Goal: Transaction & Acquisition: Purchase product/service

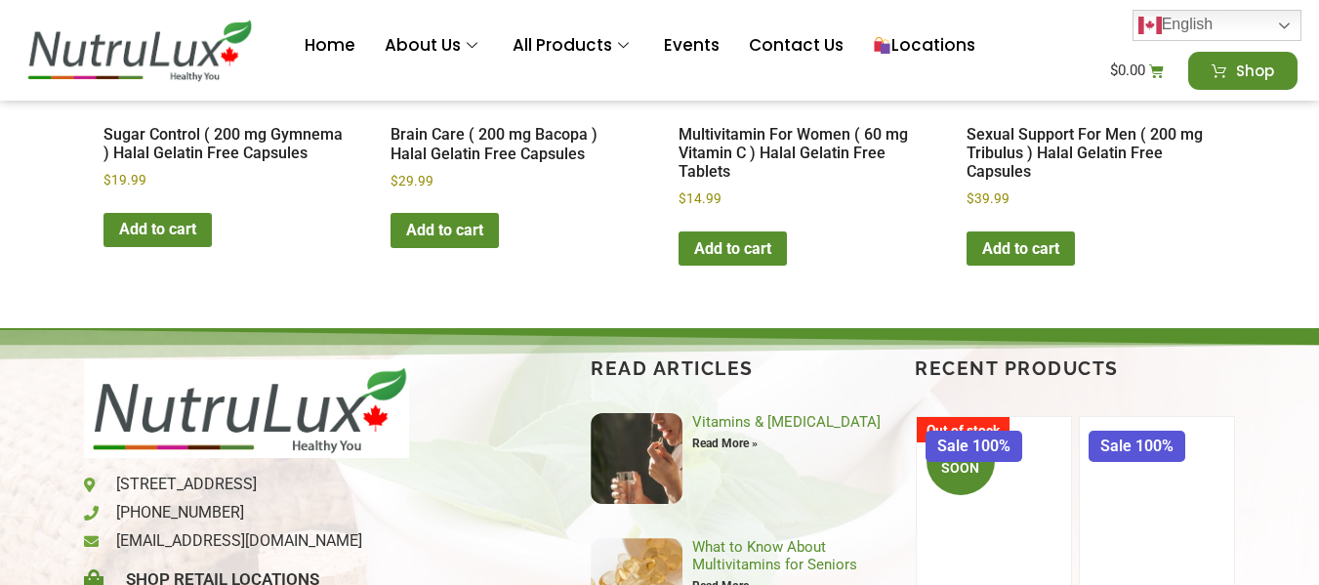
scroll to position [3071, 0]
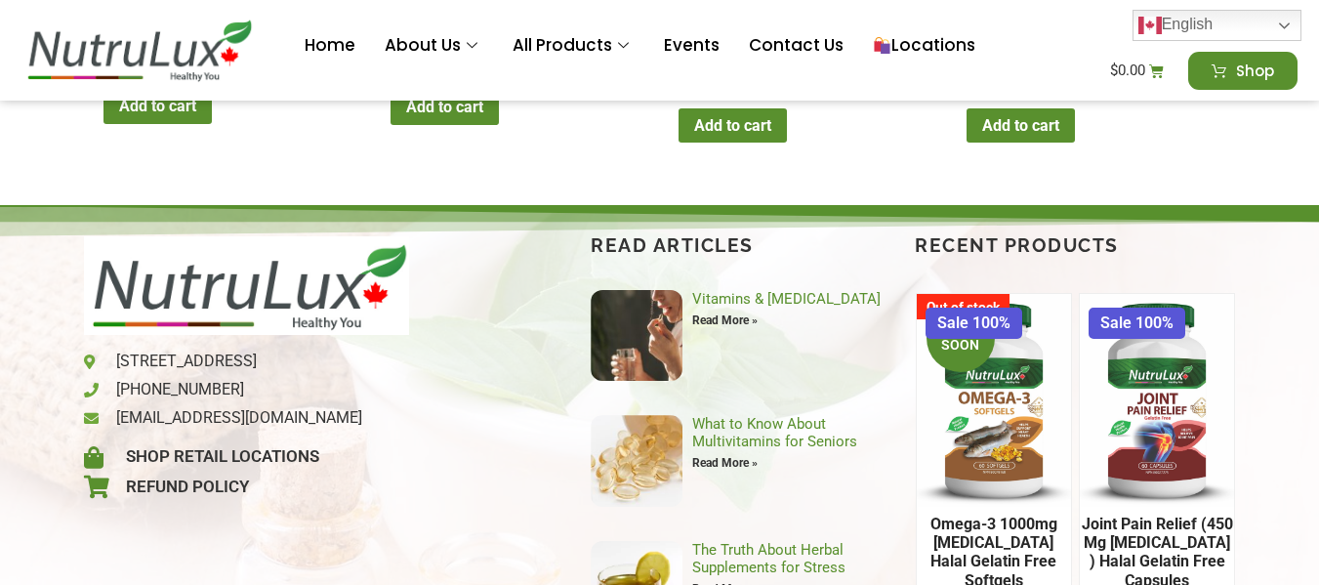
click at [1177, 507] on h2 "Joint Pain Relief (450 mg [MEDICAL_DATA] ) Halal Gelatin Free Capsules" at bounding box center [1157, 552] width 155 height 91
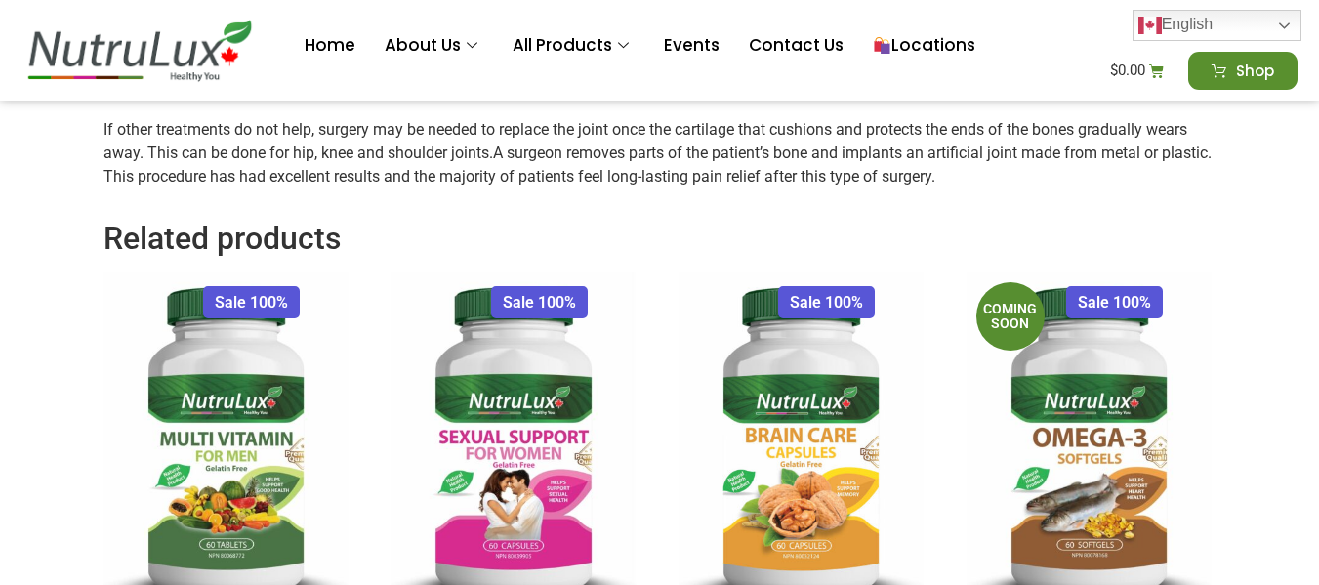
scroll to position [2700, 0]
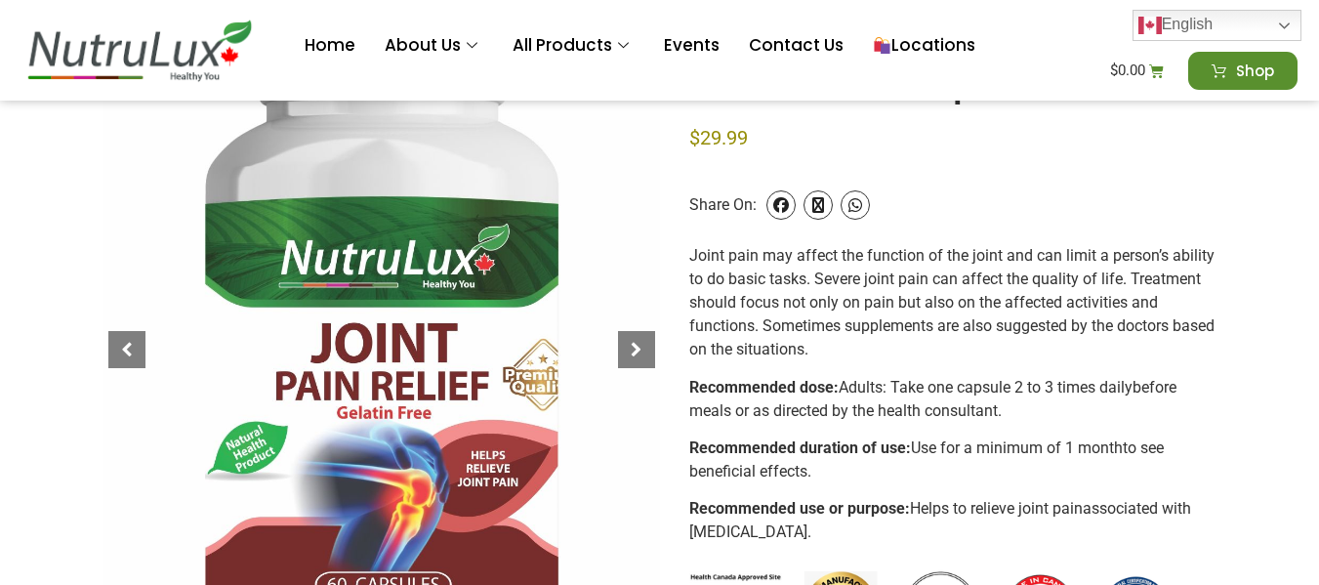
scroll to position [309, 0]
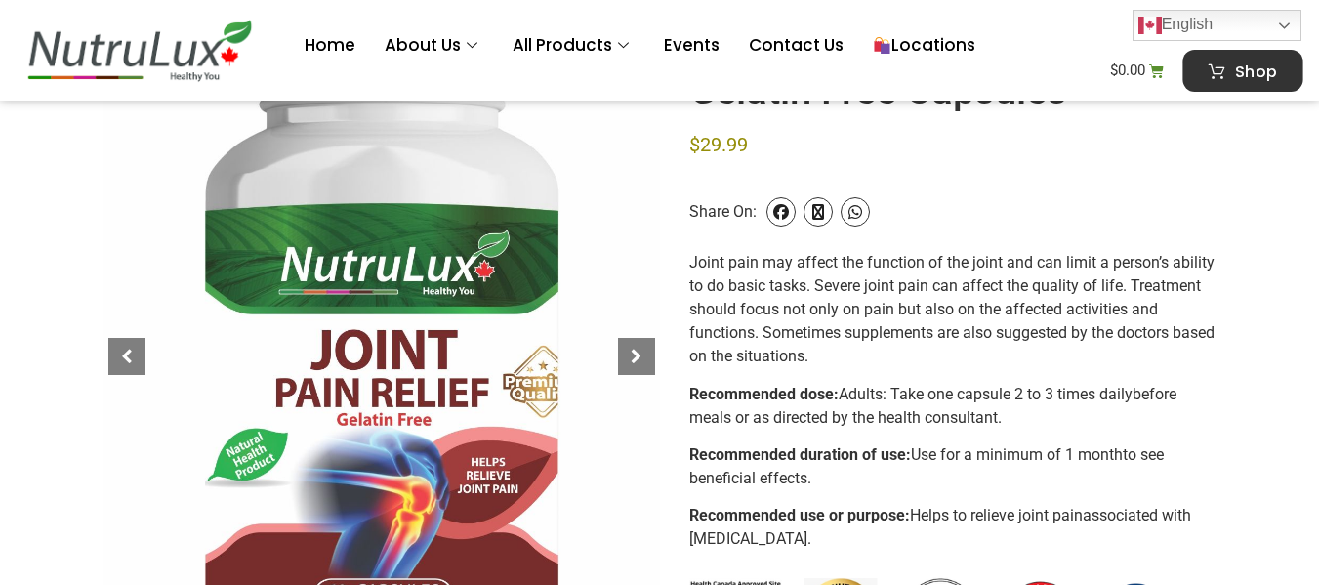
click at [1252, 74] on span "Shop" at bounding box center [1257, 70] width 42 height 17
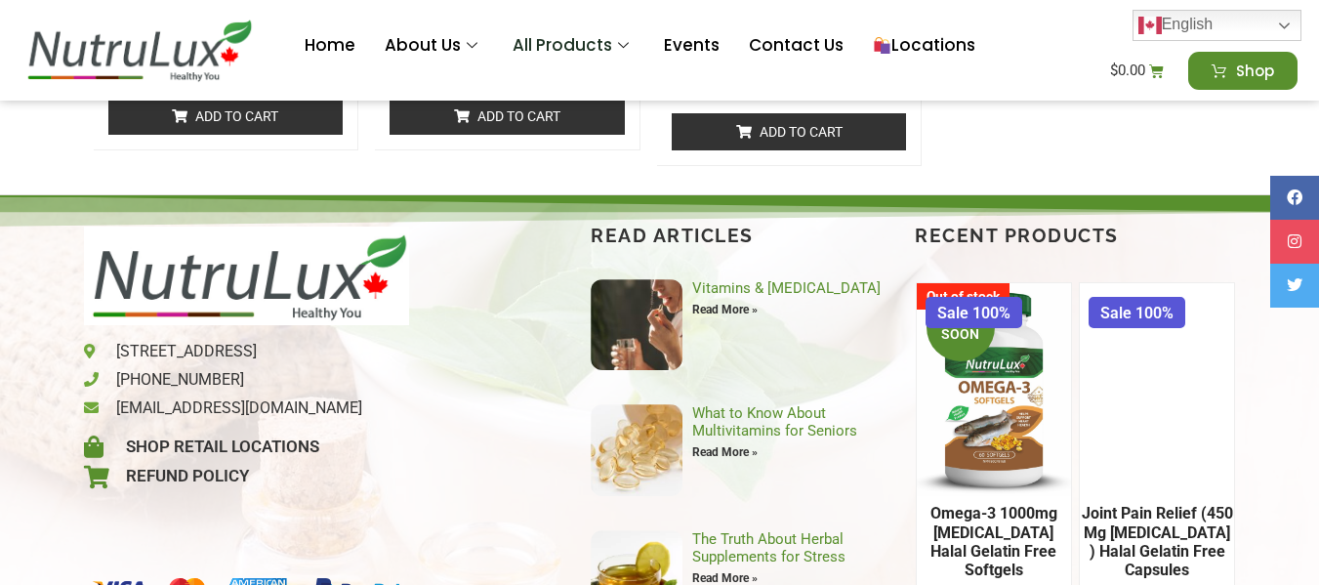
scroll to position [5934, 0]
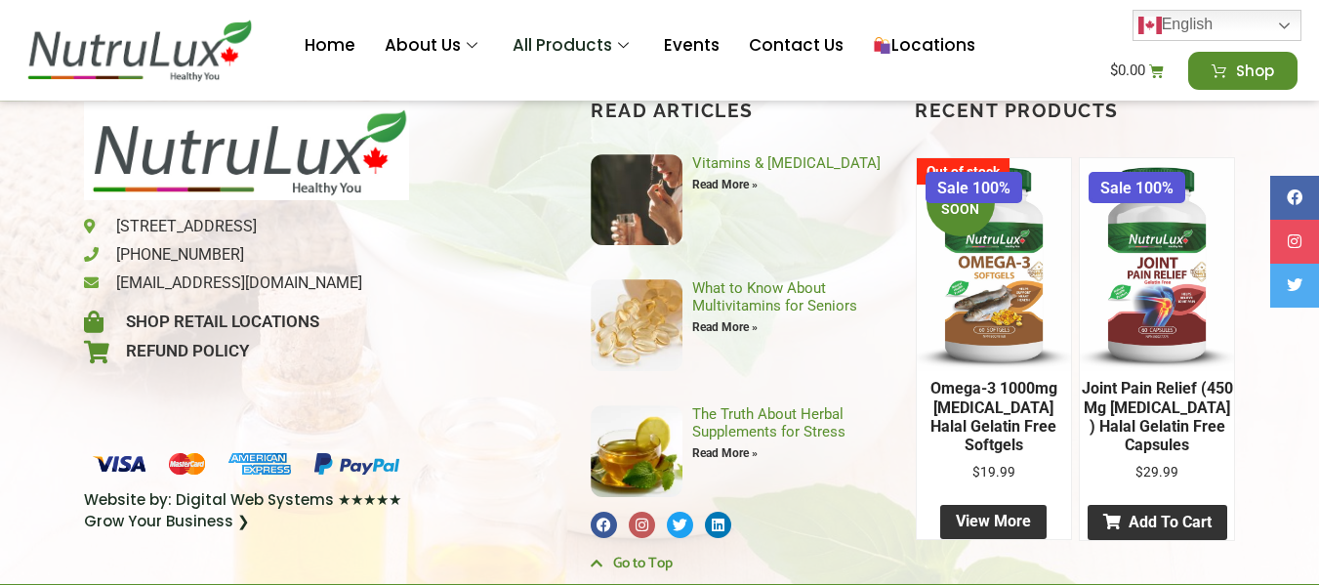
click at [1176, 530] on link "Add to cart" at bounding box center [1157, 523] width 140 height 36
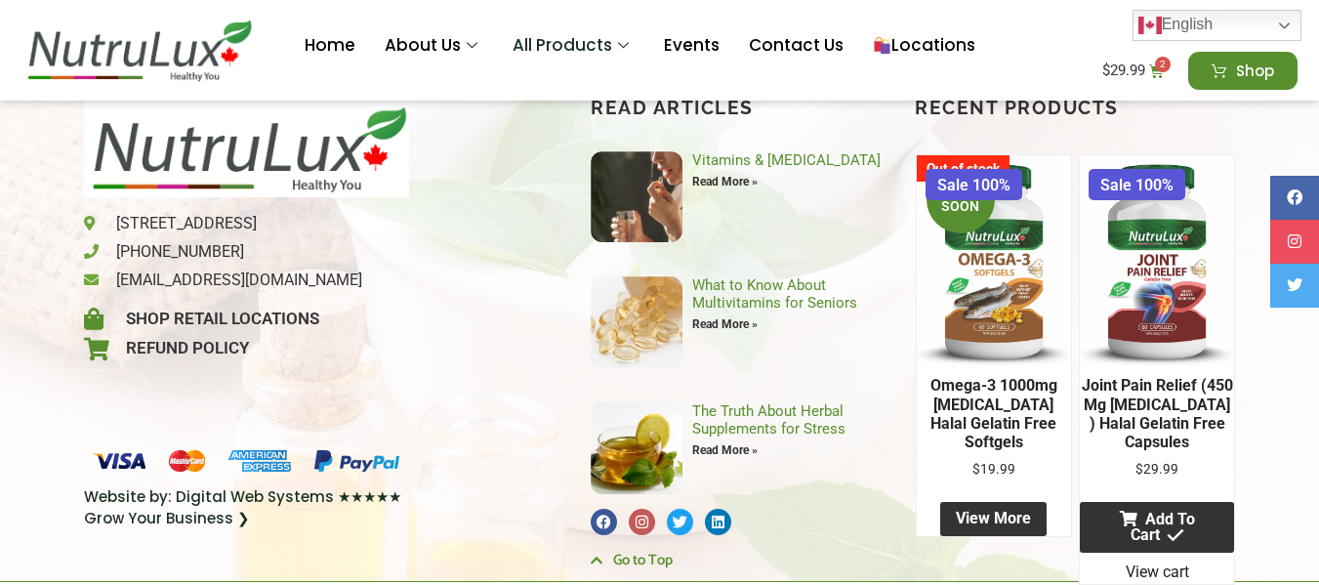
scroll to position [5948, 0]
click at [1167, 68] on span "2" at bounding box center [1163, 65] width 16 height 16
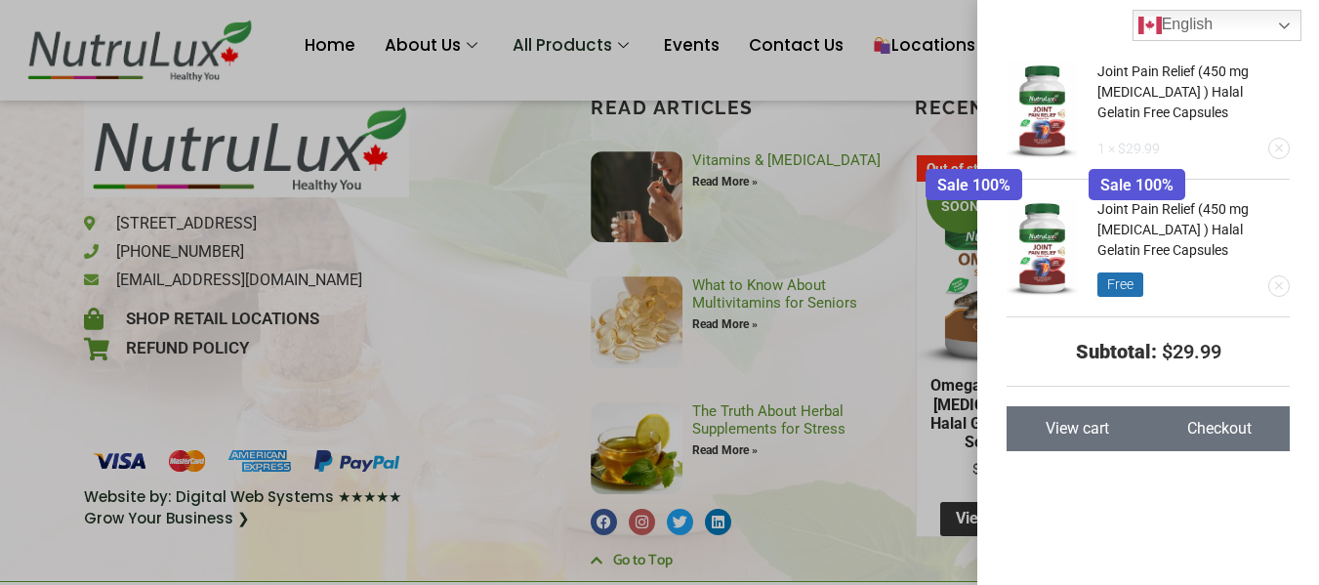
click at [1095, 422] on span "View cart" at bounding box center [1076, 429] width 63 height 16
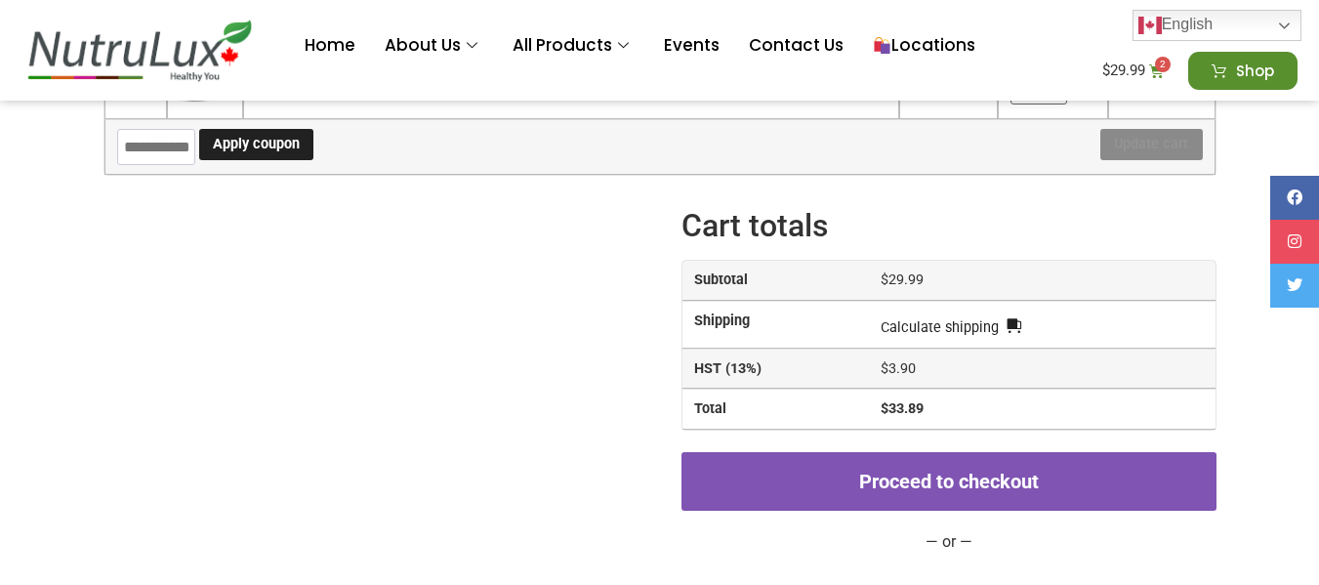
scroll to position [383, 0]
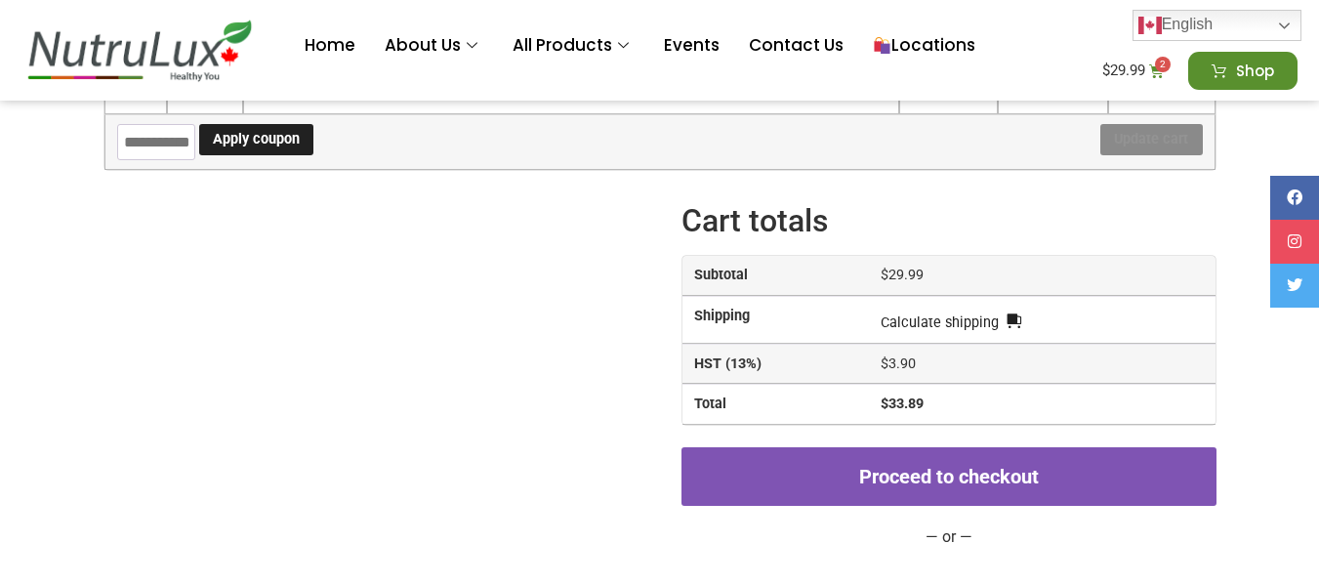
click at [989, 484] on link "Proceed to checkout" at bounding box center [948, 476] width 534 height 59
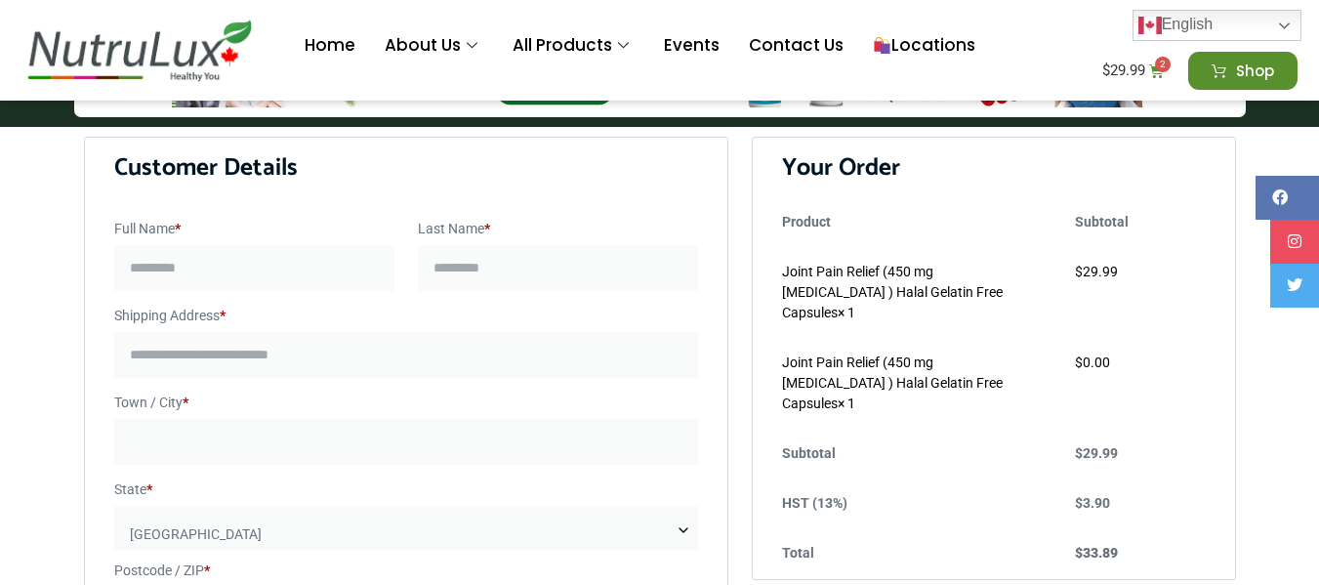
drag, startPoint x: 1326, startPoint y: 150, endPoint x: 1293, endPoint y: 190, distance: 51.4
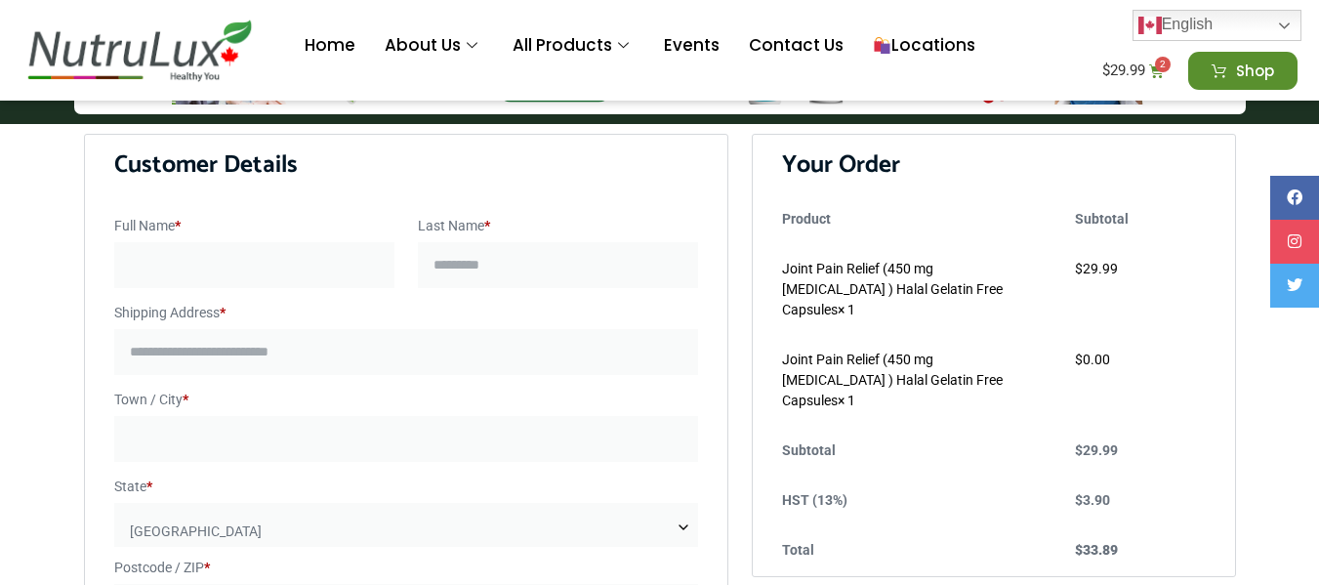
click at [241, 272] on input "Full Name *" at bounding box center [254, 265] width 280 height 46
type input "**********"
type input "*****"
click at [174, 358] on input "Shipping Address *" at bounding box center [406, 352] width 585 height 46
type input "**********"
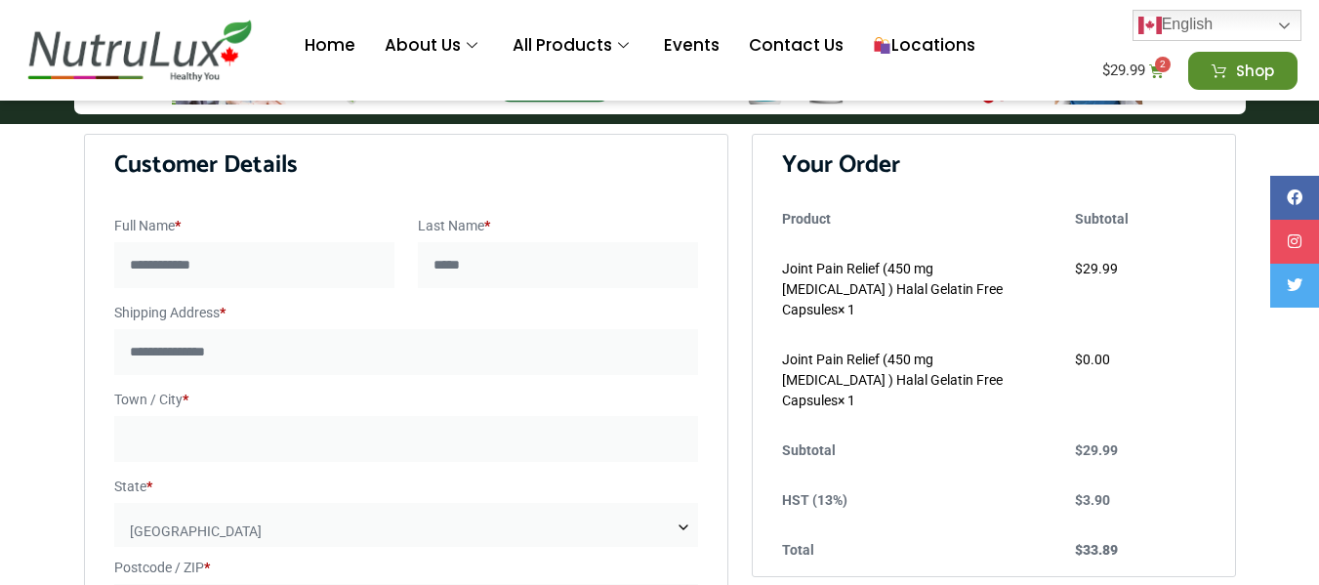
click at [172, 441] on input "Town / City *" at bounding box center [406, 439] width 585 height 46
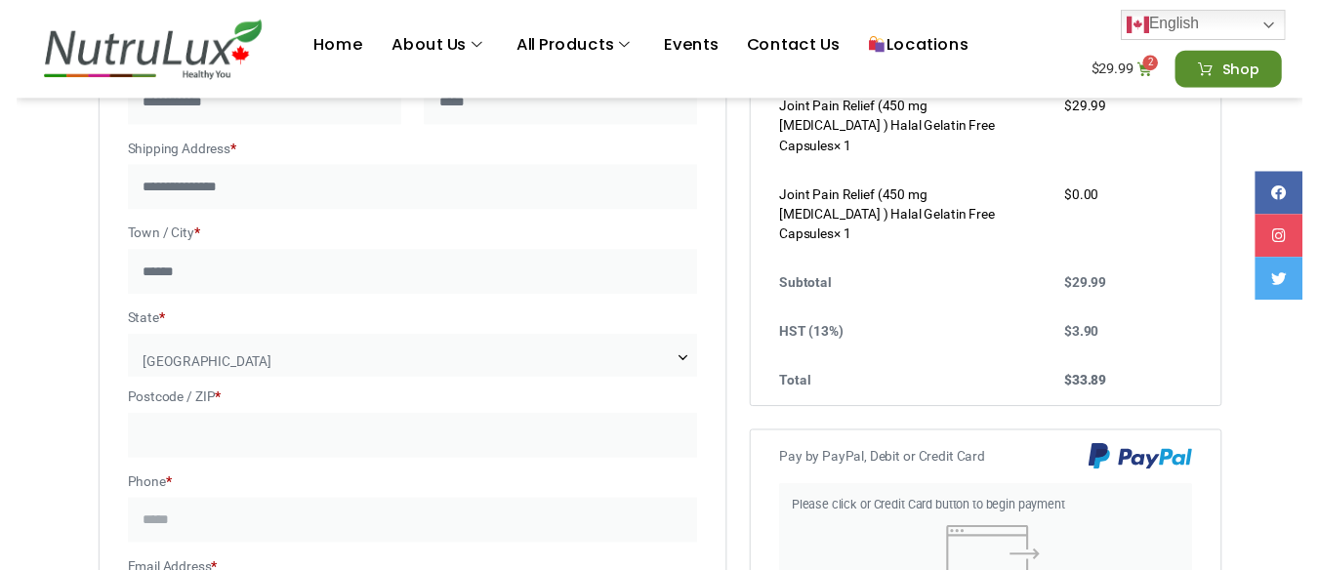
scroll to position [292, 0]
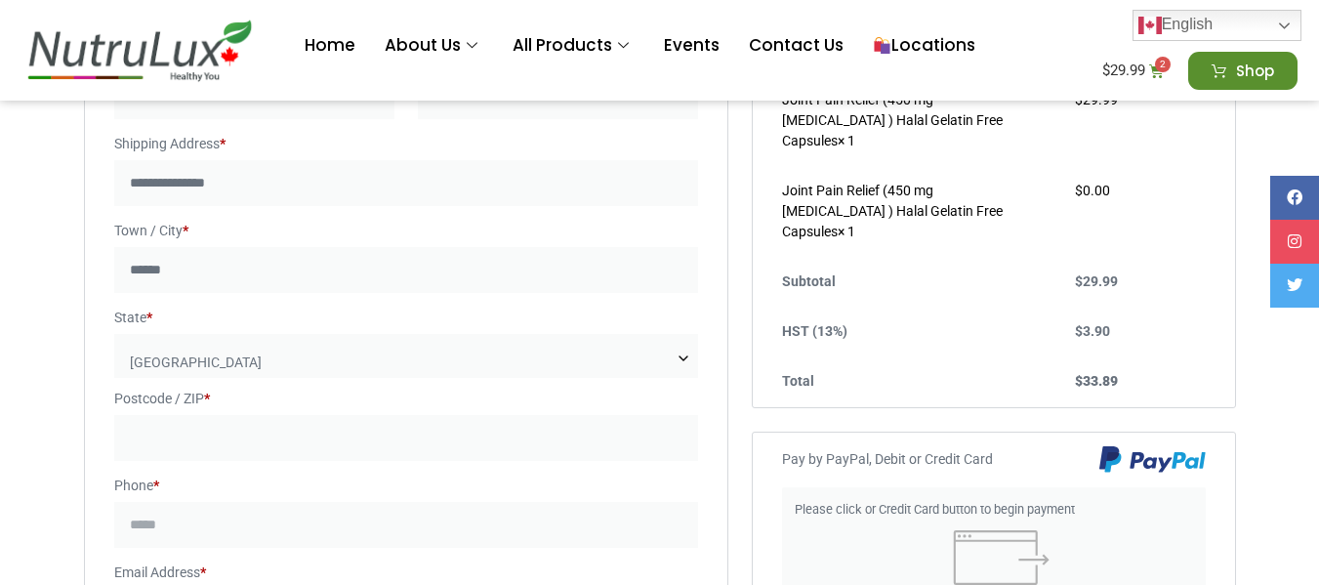
type input "******"
click at [512, 358] on span "Ontario" at bounding box center [406, 363] width 585 height 58
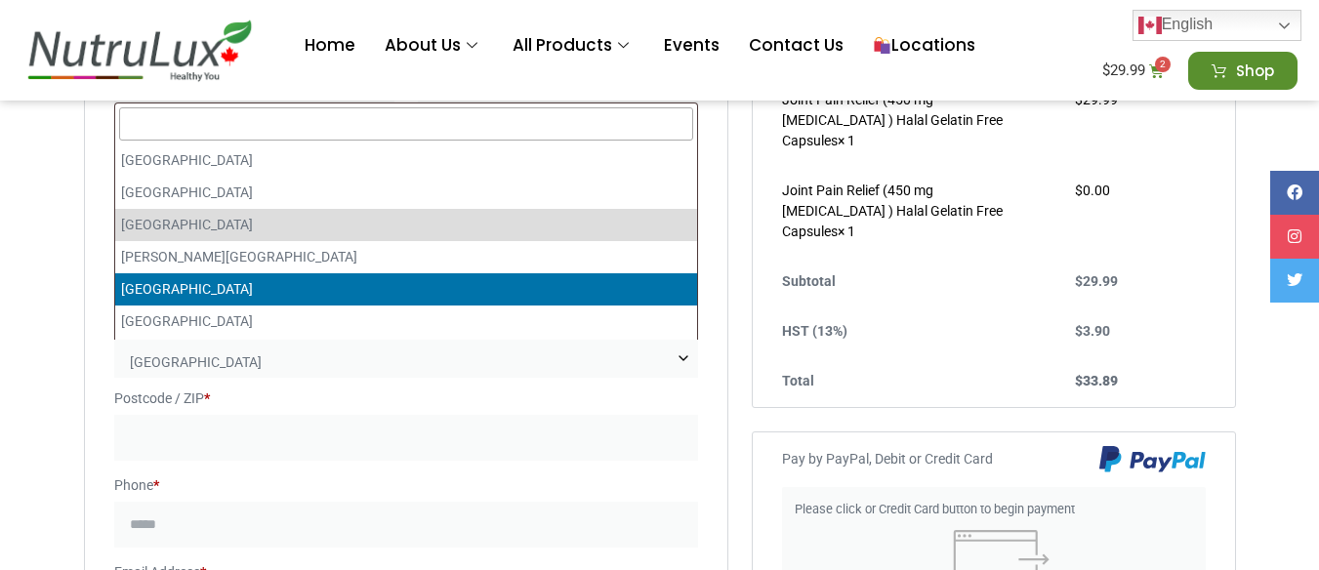
scroll to position [0, 0]
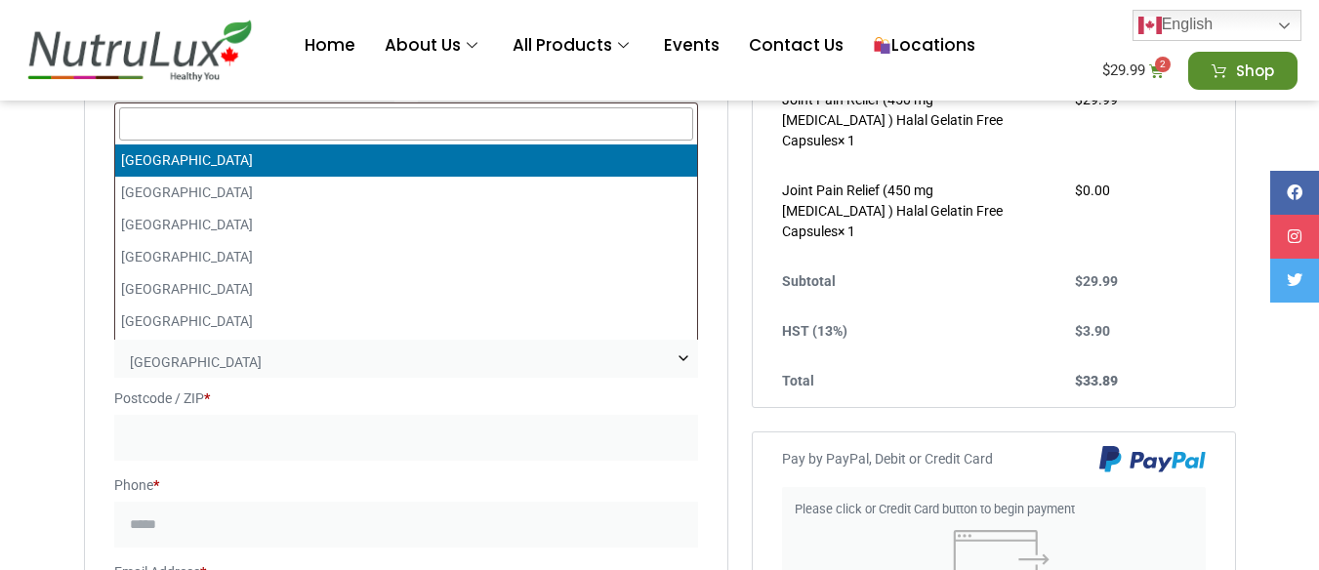
click at [583, 123] on input "text" at bounding box center [406, 123] width 575 height 33
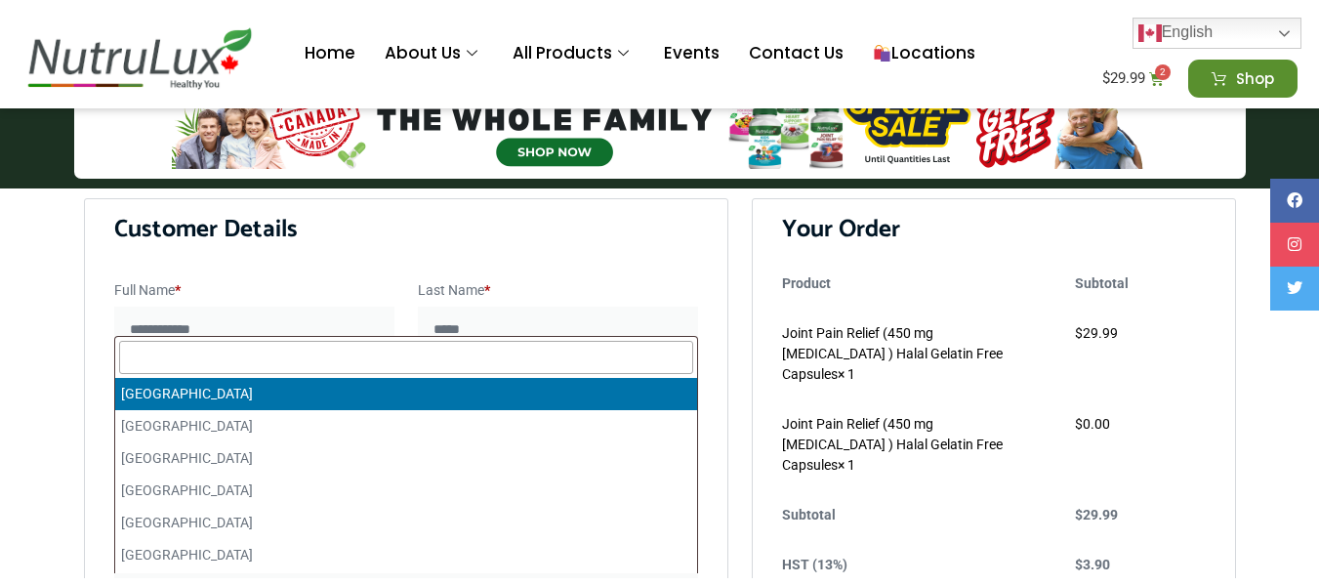
scroll to position [45, 0]
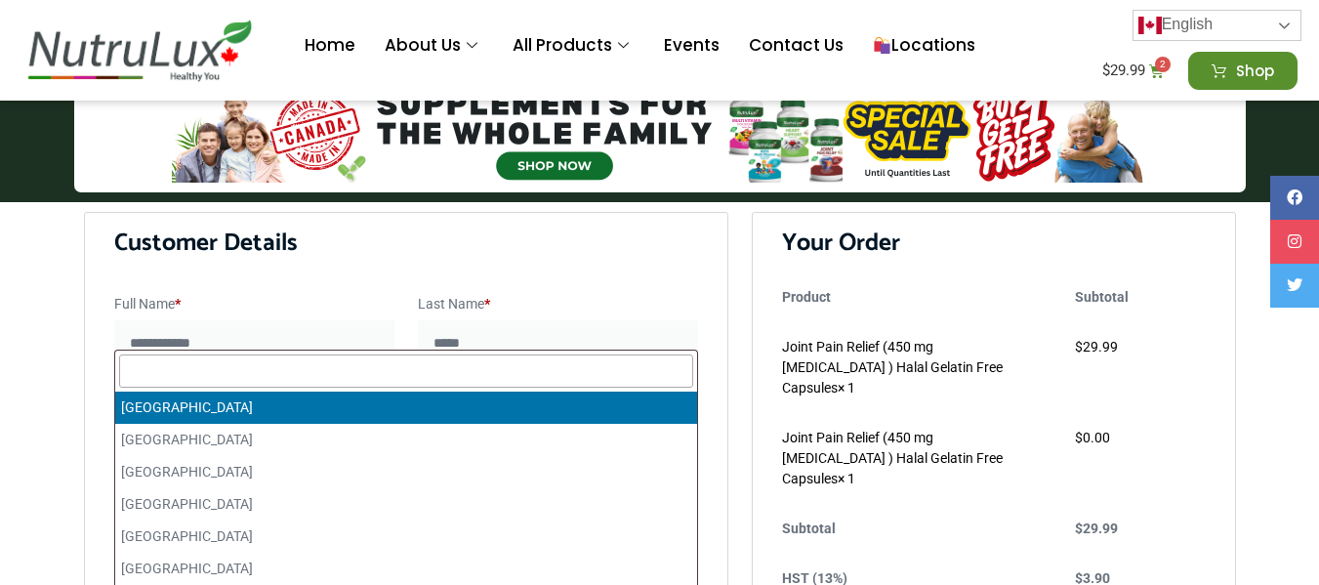
click at [1289, 24] on link "English" at bounding box center [1216, 25] width 169 height 31
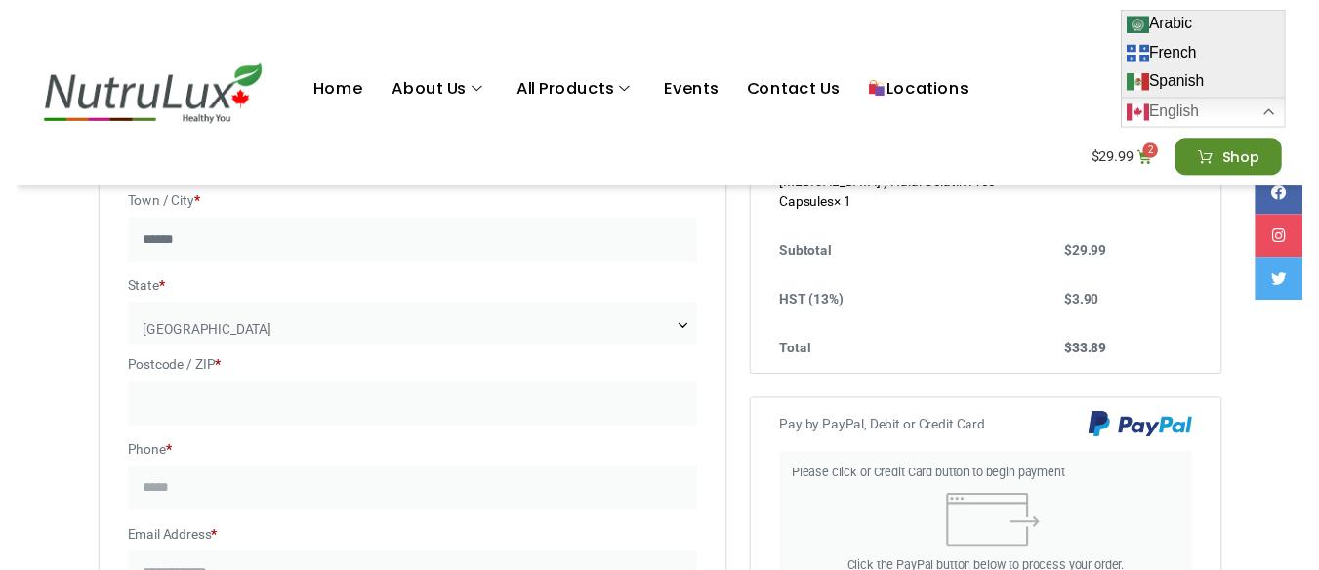
scroll to position [310, 0]
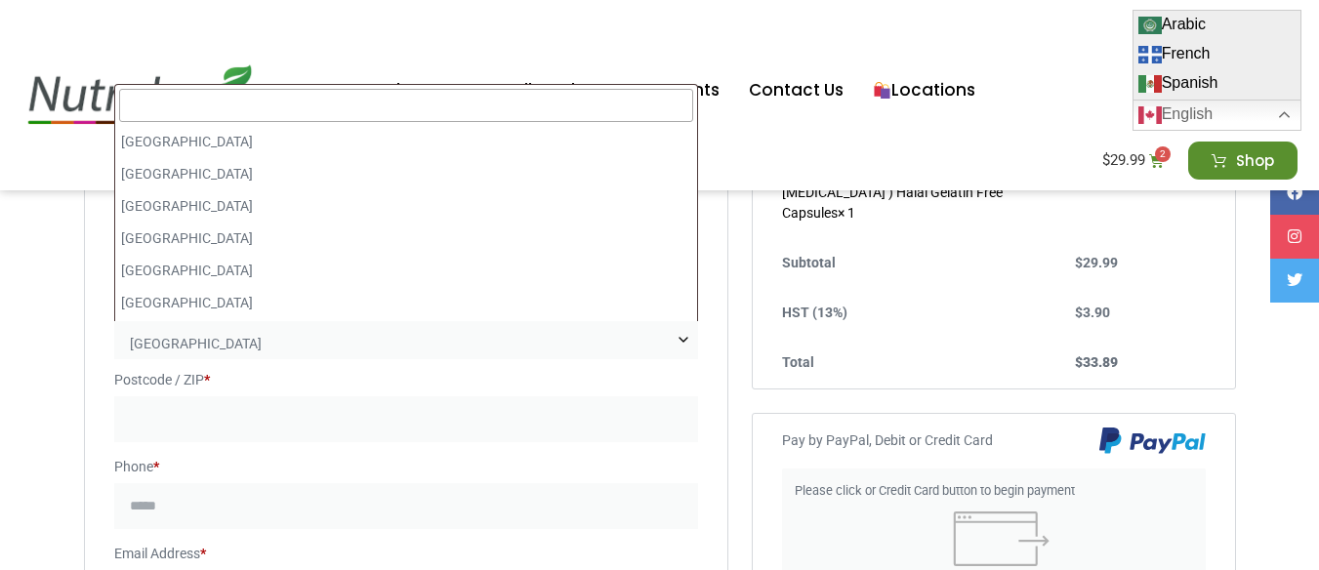
click at [565, 335] on span "Ontario" at bounding box center [406, 344] width 585 height 58
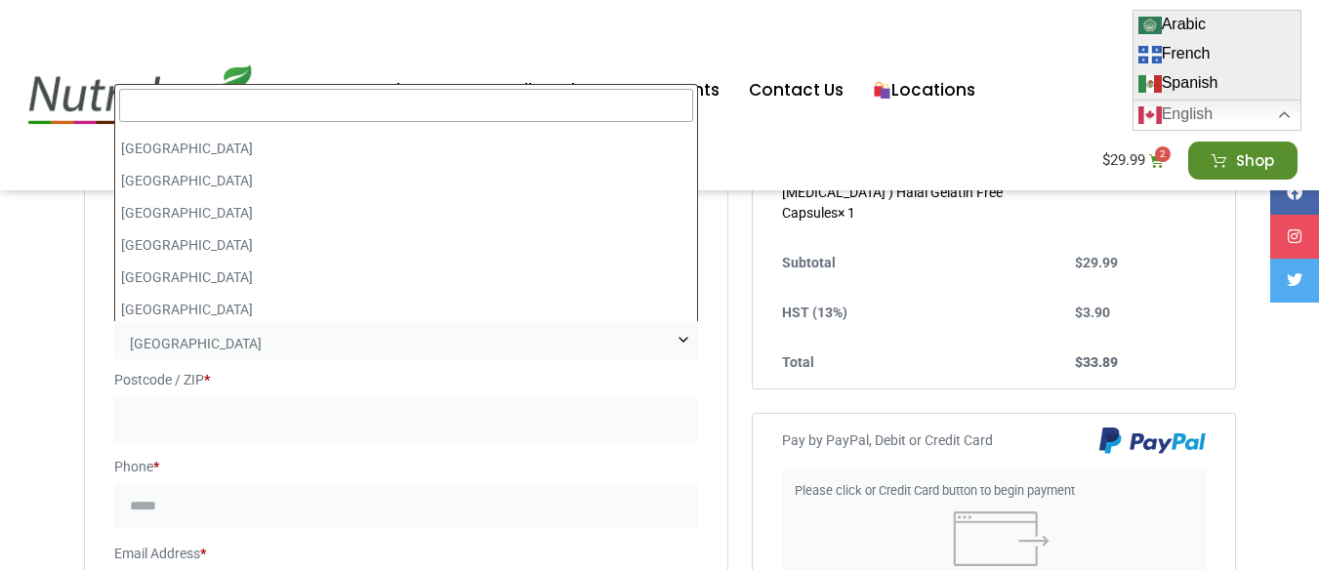
scroll to position [0, 0]
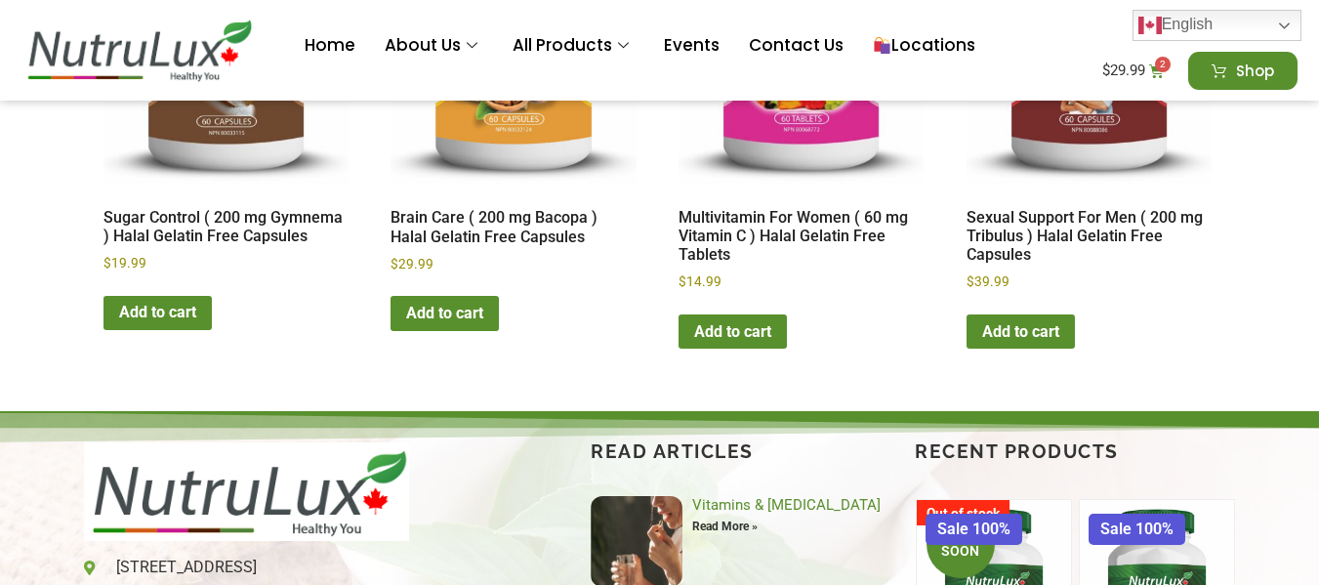
scroll to position [2837, 0]
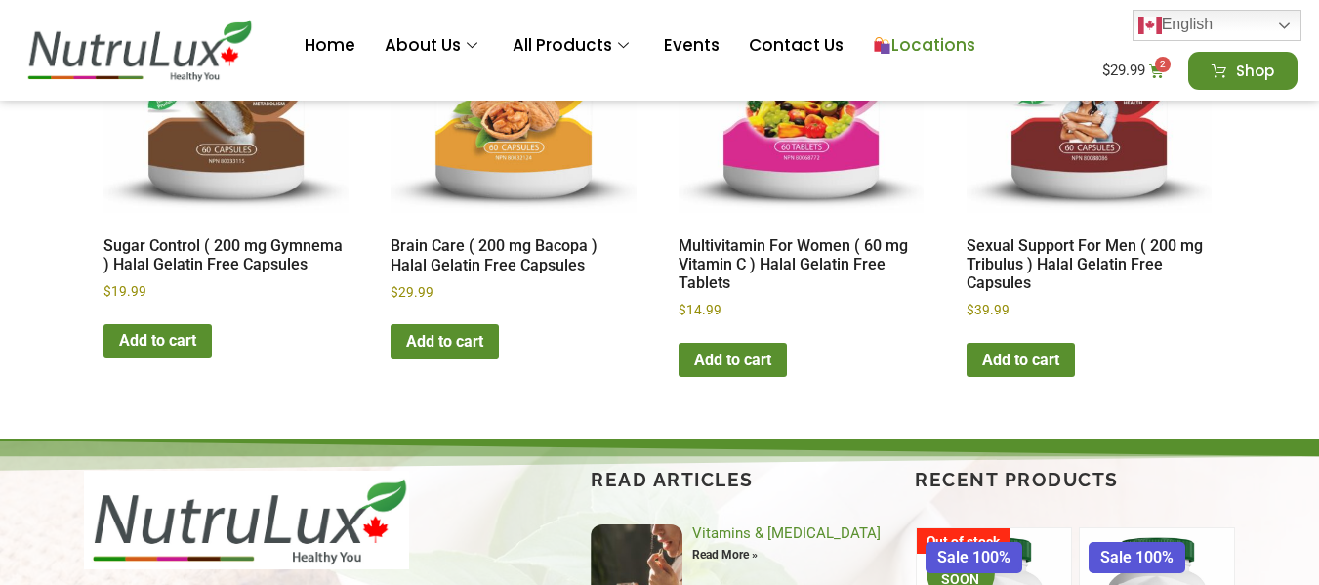
click at [910, 44] on link "Locations" at bounding box center [924, 46] width 132 height 78
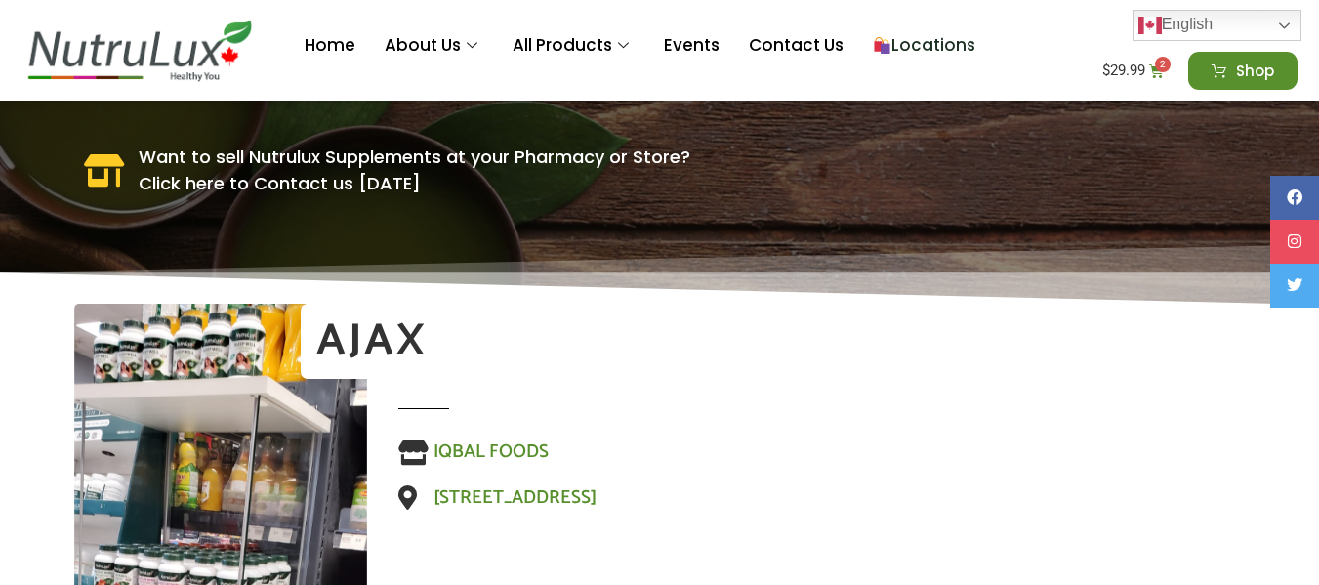
scroll to position [298, 0]
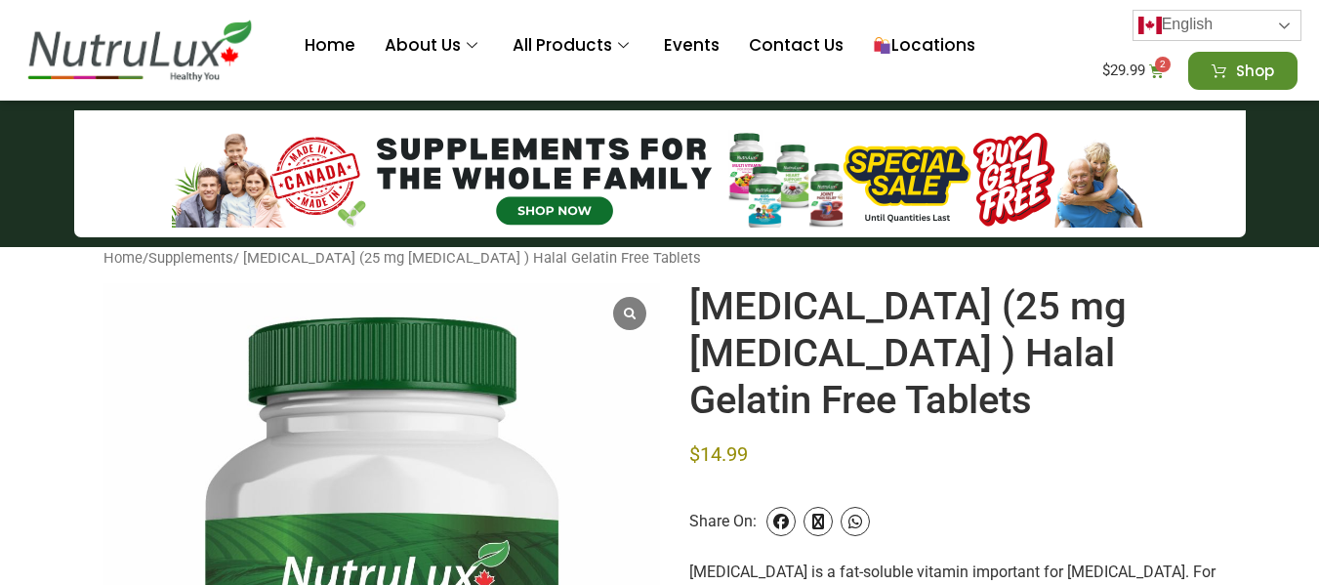
click at [1260, 15] on link "English" at bounding box center [1216, 25] width 169 height 31
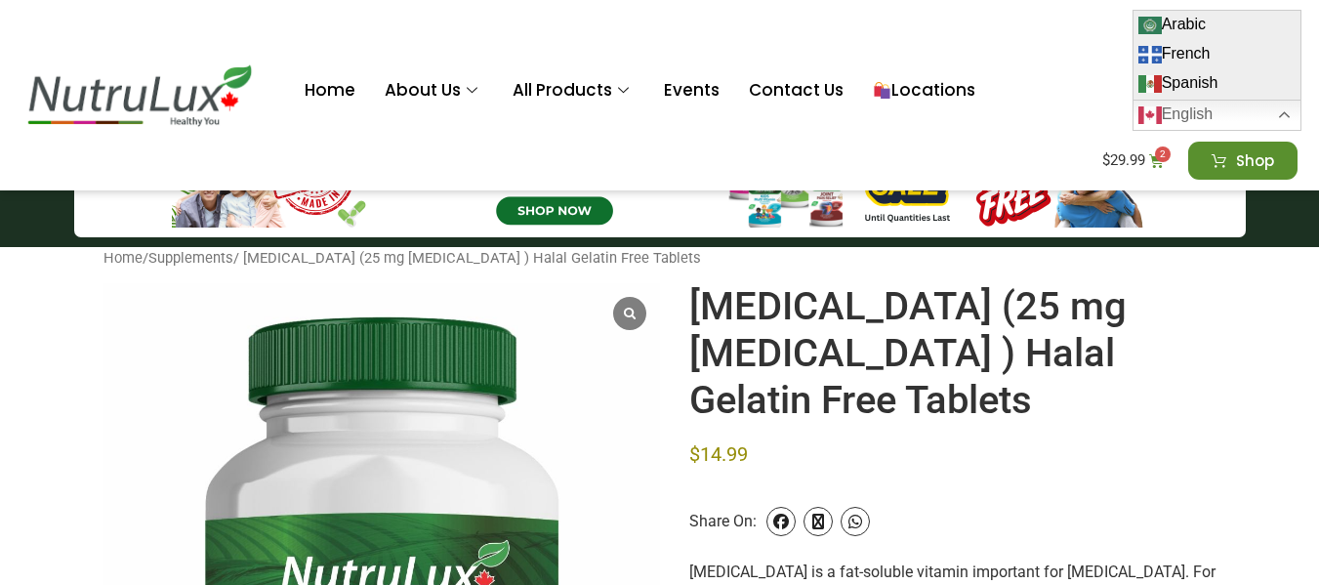
click at [1111, 8] on div at bounding box center [1073, 70] width 100 height 141
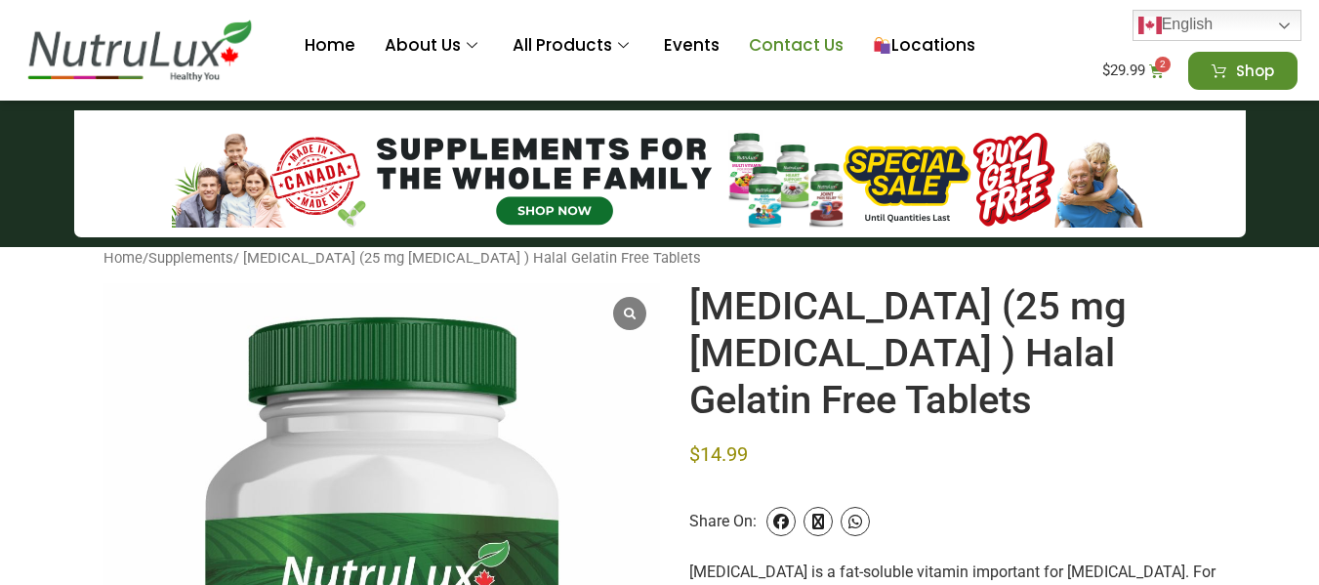
click at [792, 32] on link "Contact Us" at bounding box center [796, 46] width 124 height 78
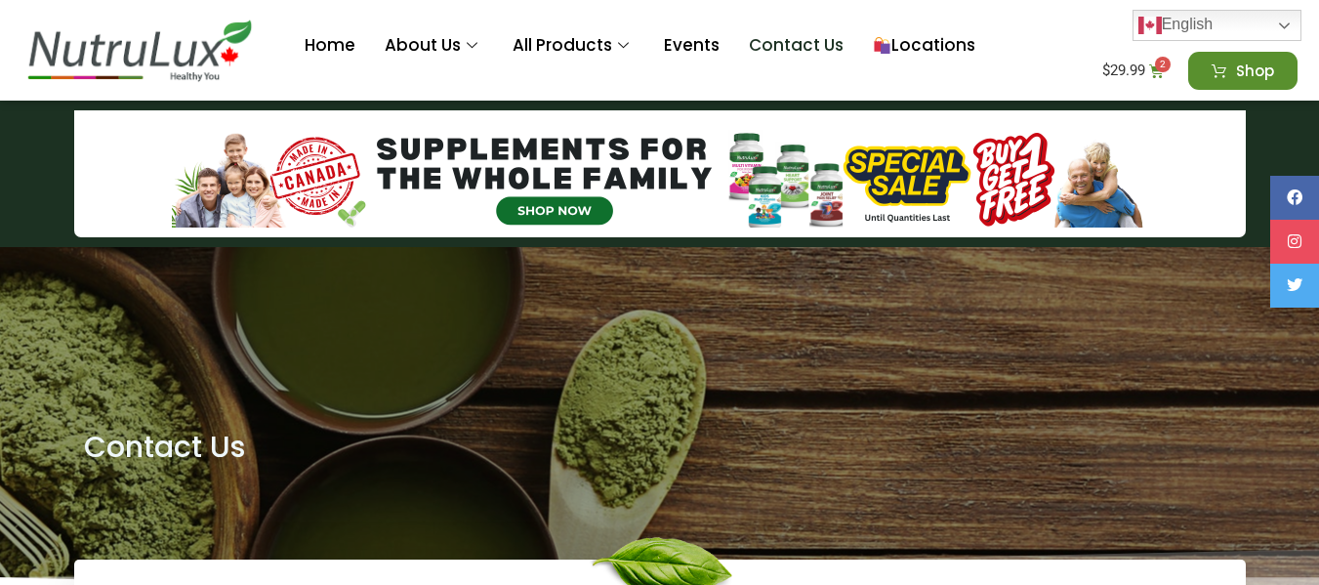
scroll to position [512, 0]
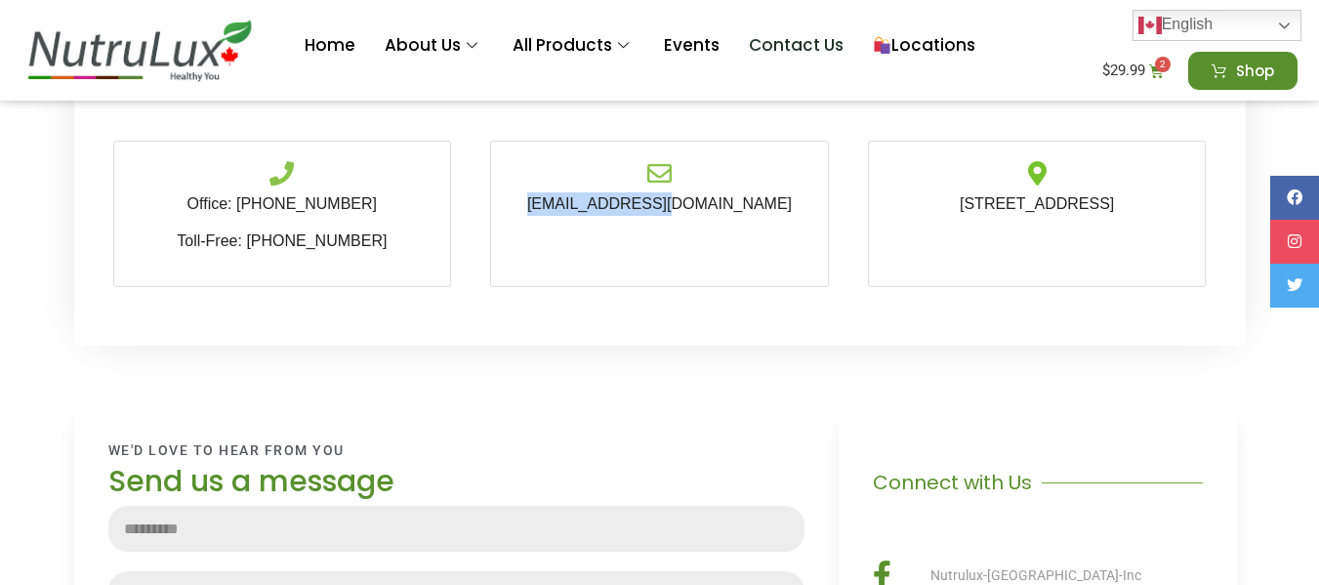
drag, startPoint x: 726, startPoint y: 205, endPoint x: 583, endPoint y: 208, distance: 143.5
click at [583, 208] on p "[EMAIL_ADDRESS][DOMAIN_NAME]" at bounding box center [660, 203] width 298 height 23
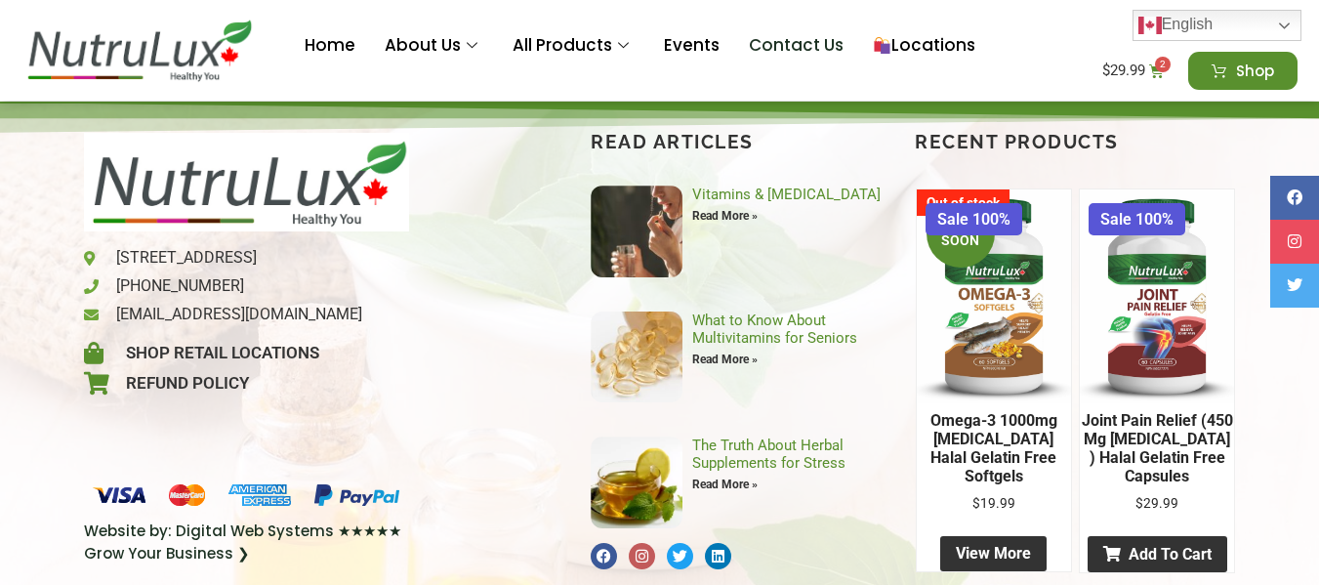
scroll to position [1505, 0]
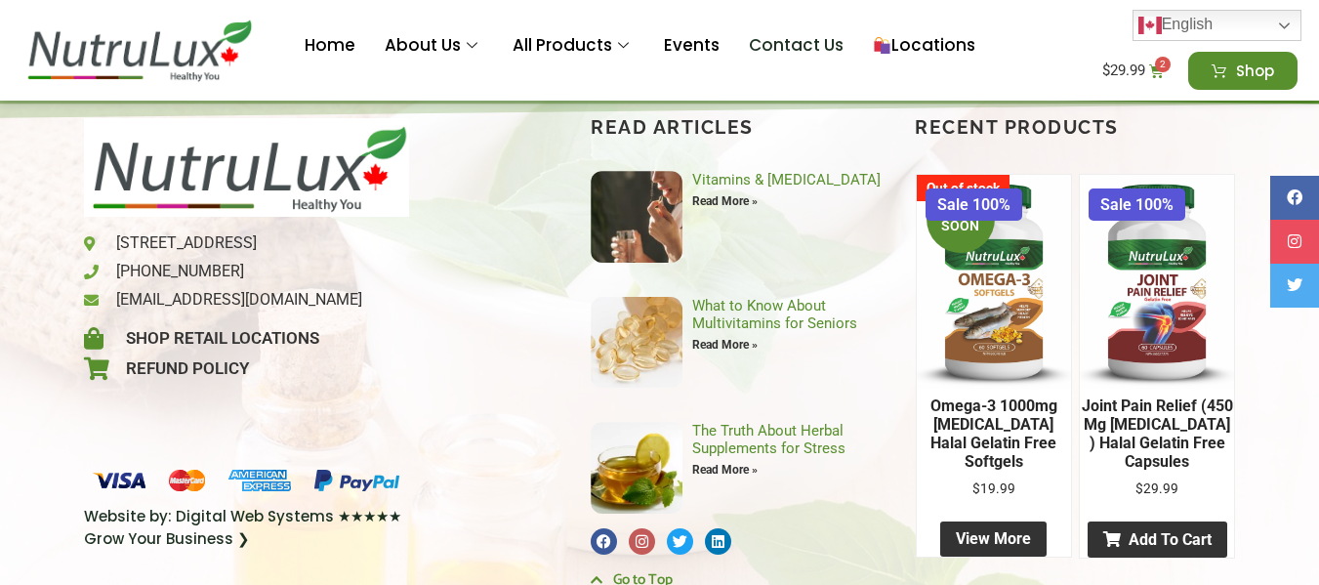
click at [1162, 298] on img at bounding box center [1157, 281] width 155 height 213
